Goal: Find specific page/section: Find specific page/section

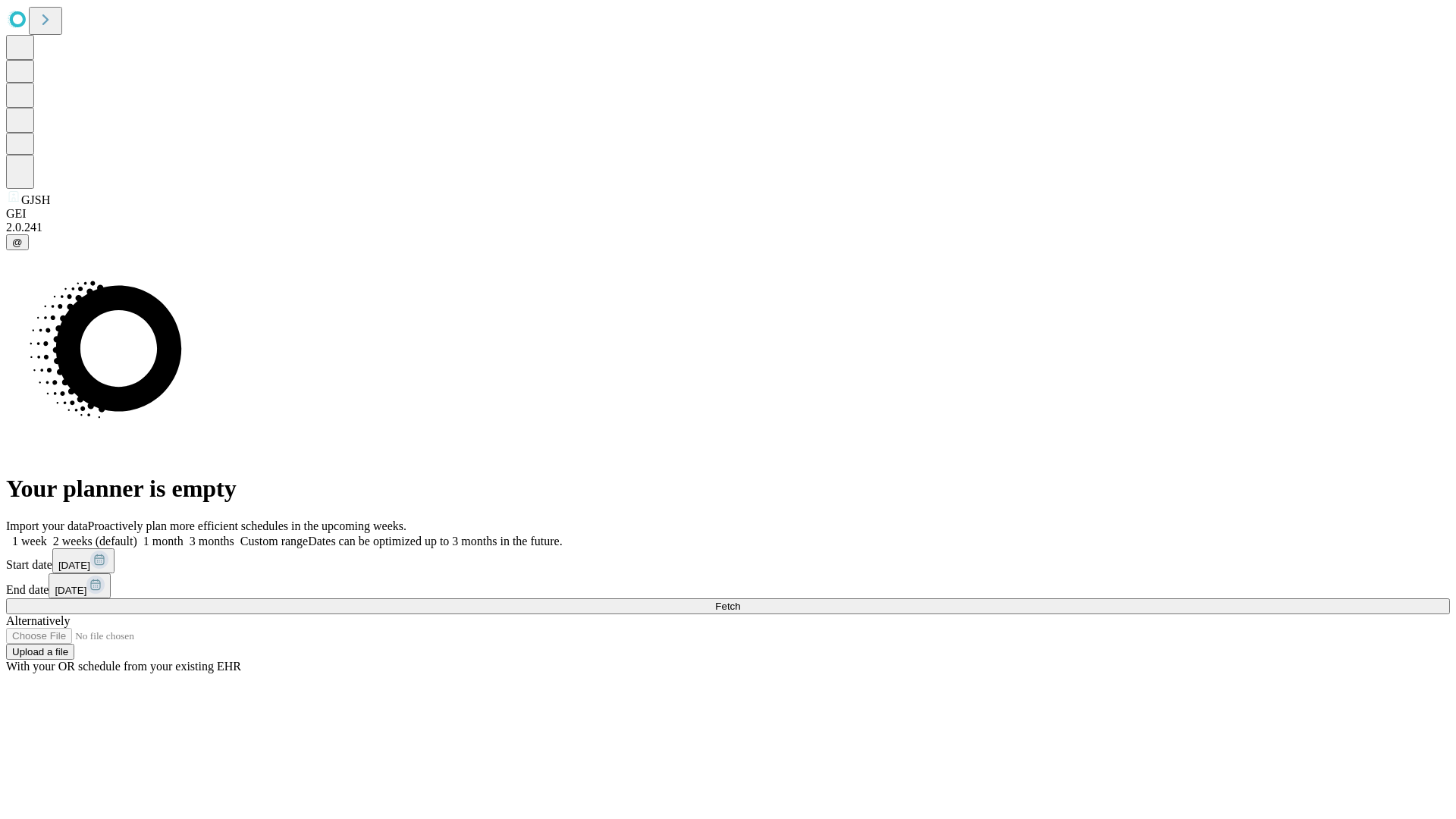
click at [740, 601] on span "Fetch" at bounding box center [727, 607] width 25 height 12
